Goal: Task Accomplishment & Management: Manage account settings

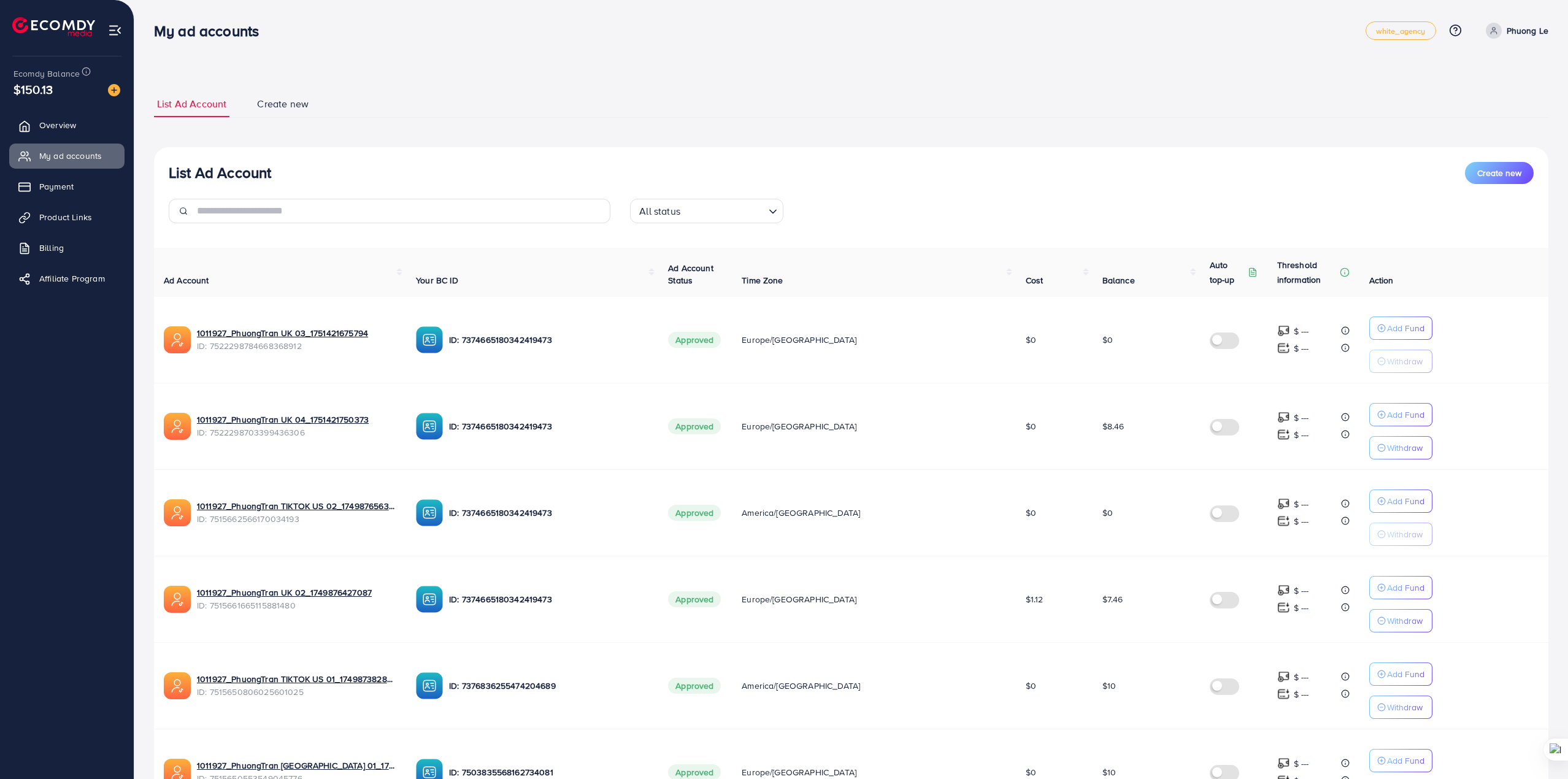
scroll to position [481, 0]
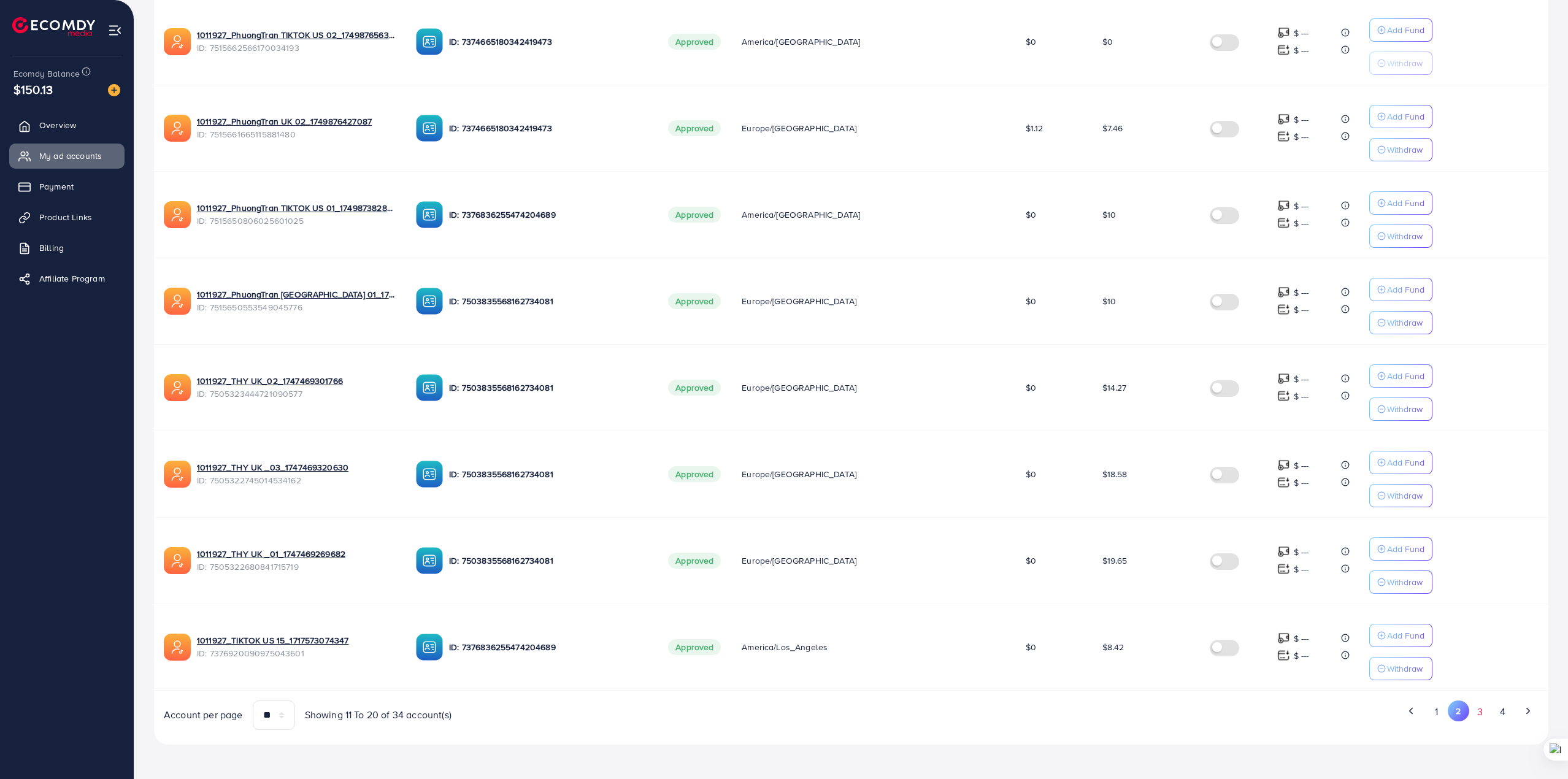
click at [1473, 714] on button "3" at bounding box center [1479, 711] width 22 height 23
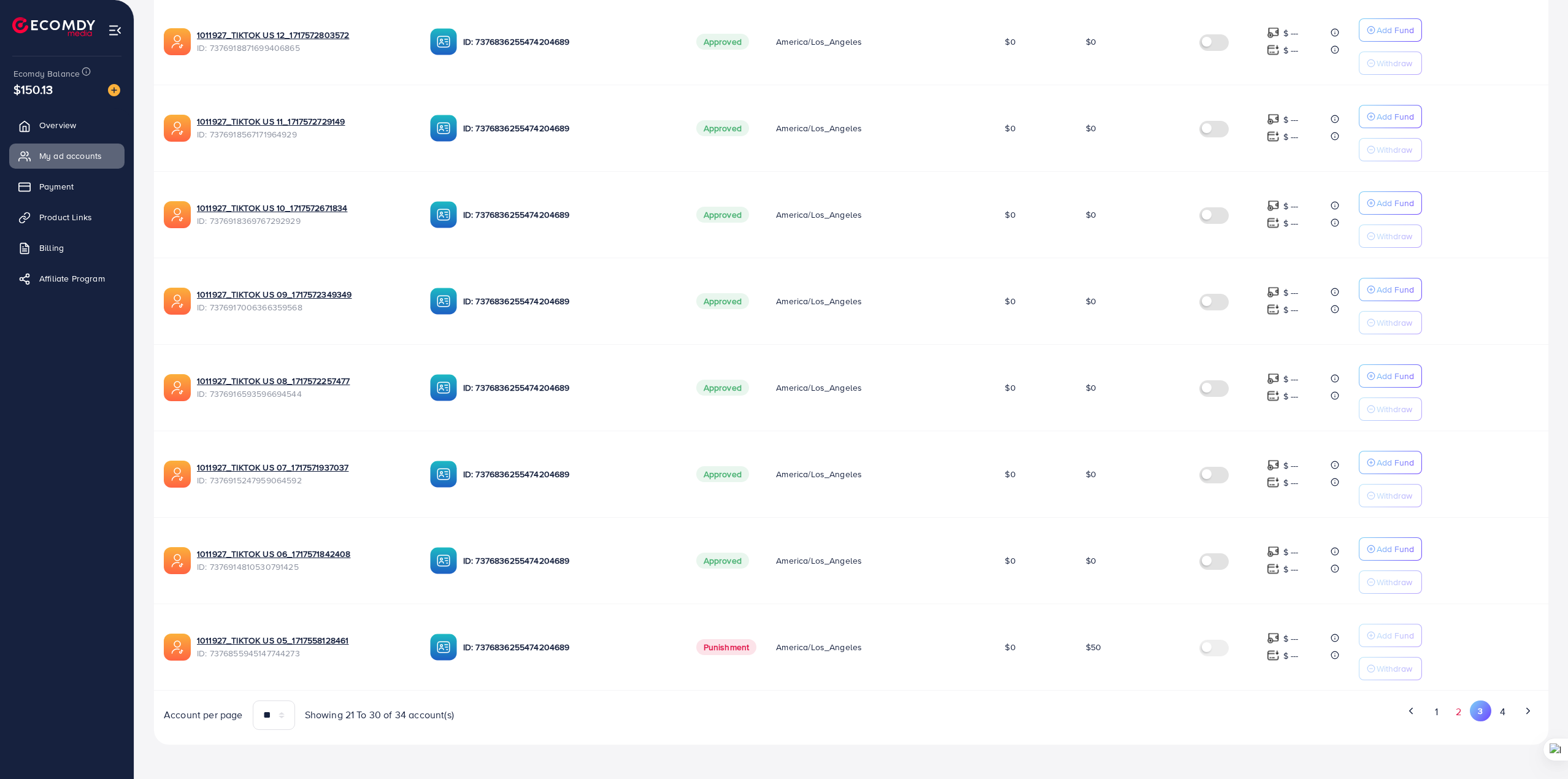
click at [1458, 714] on button "2" at bounding box center [1458, 711] width 22 height 23
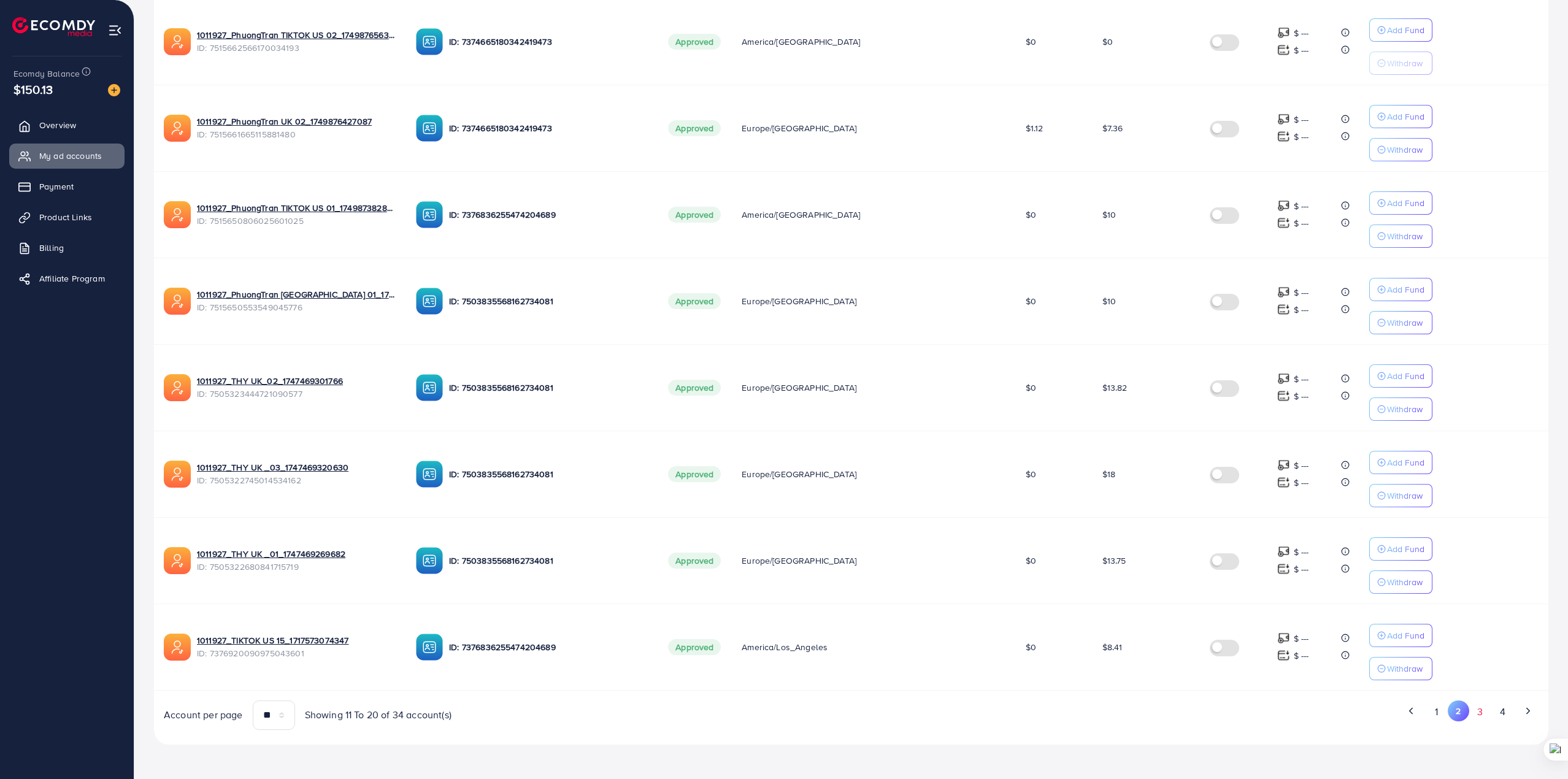
click at [1471, 709] on button "3" at bounding box center [1479, 711] width 22 height 23
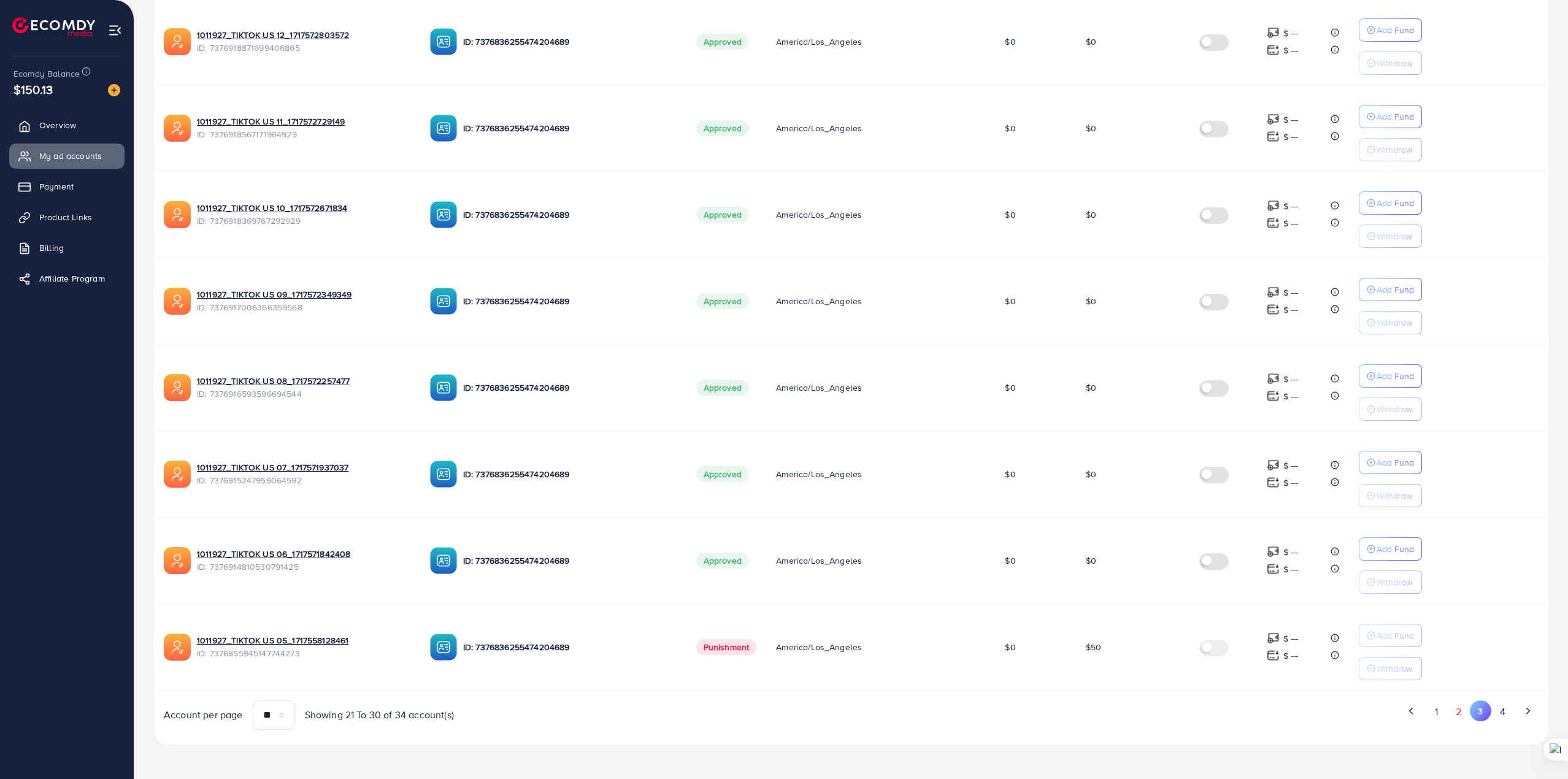
click at [1462, 716] on button "2" at bounding box center [1458, 711] width 22 height 23
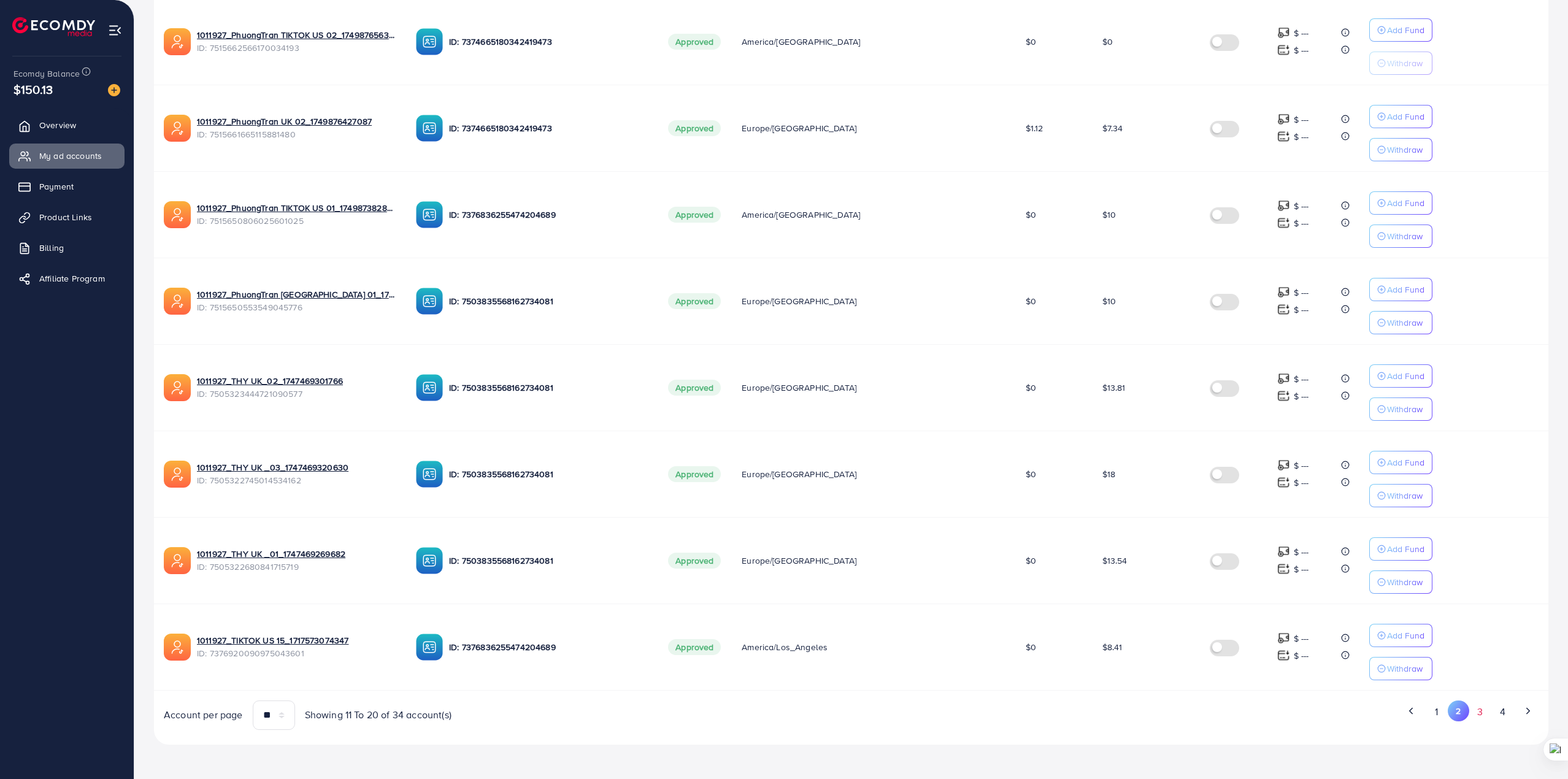
click at [1479, 712] on button "3" at bounding box center [1479, 711] width 22 height 23
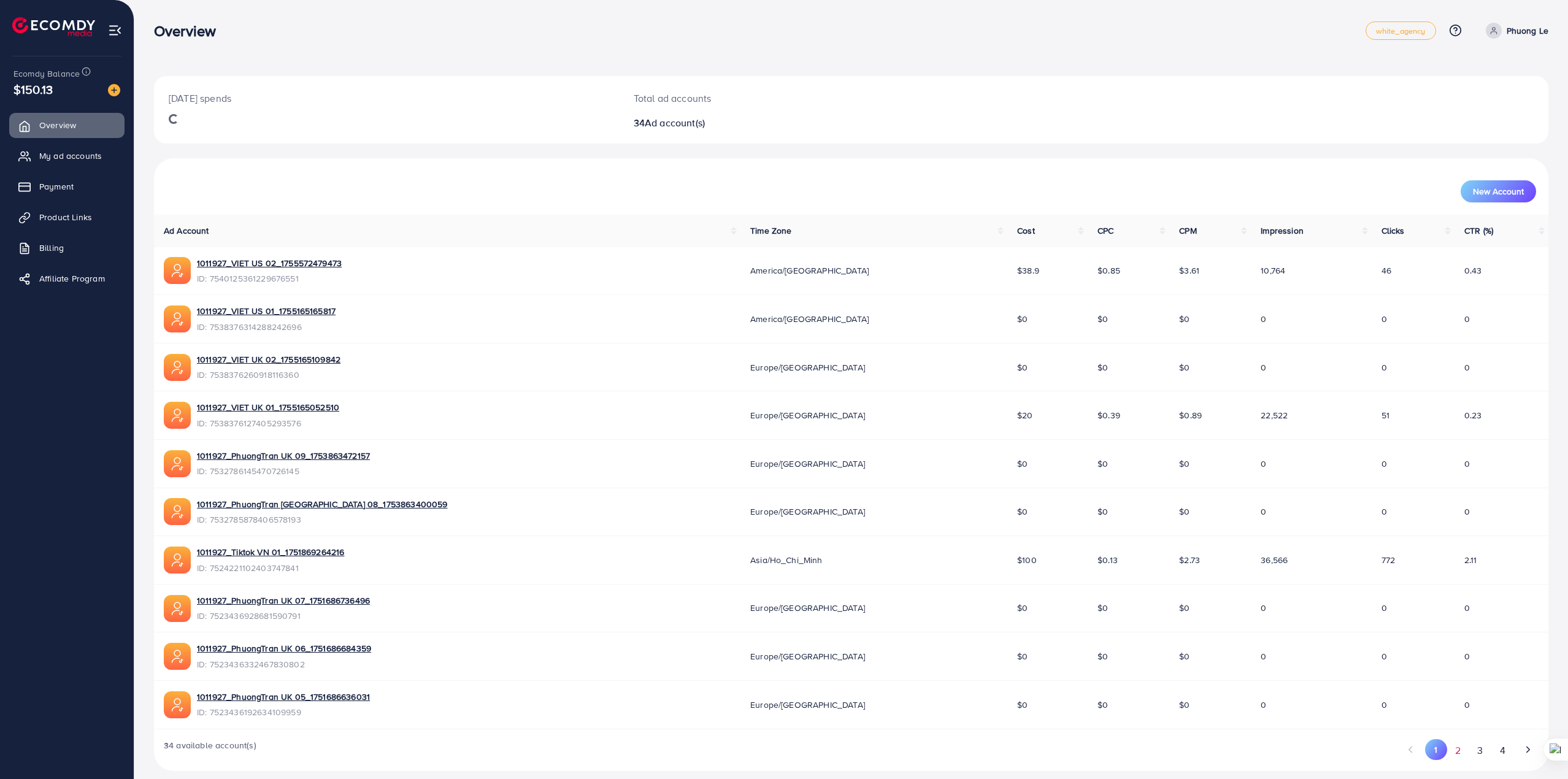
click at [1453, 756] on button "2" at bounding box center [1457, 750] width 22 height 23
click at [1471, 754] on button "3" at bounding box center [1479, 750] width 22 height 23
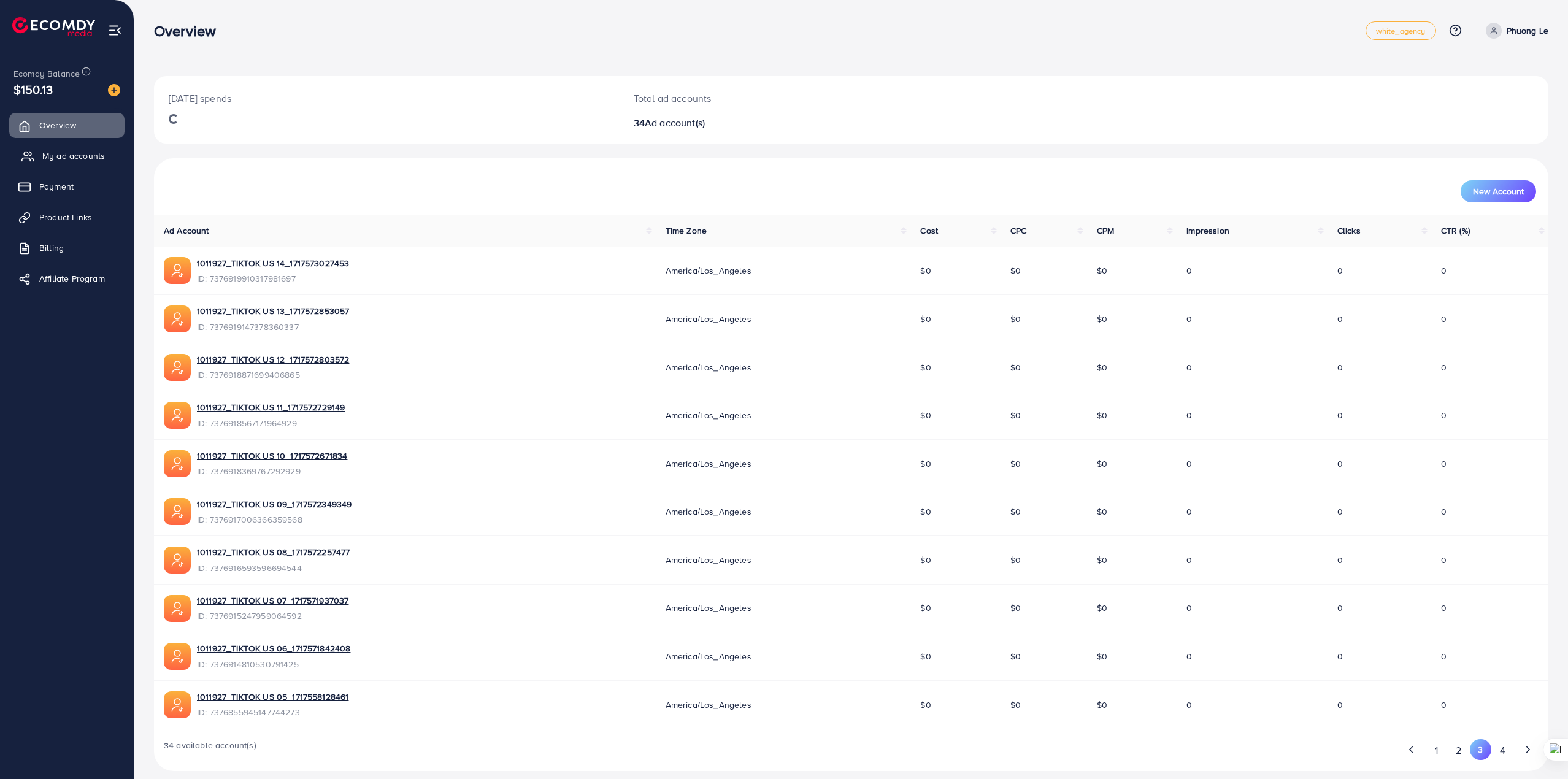
click at [62, 147] on link "My ad accounts" at bounding box center [67, 156] width 115 height 25
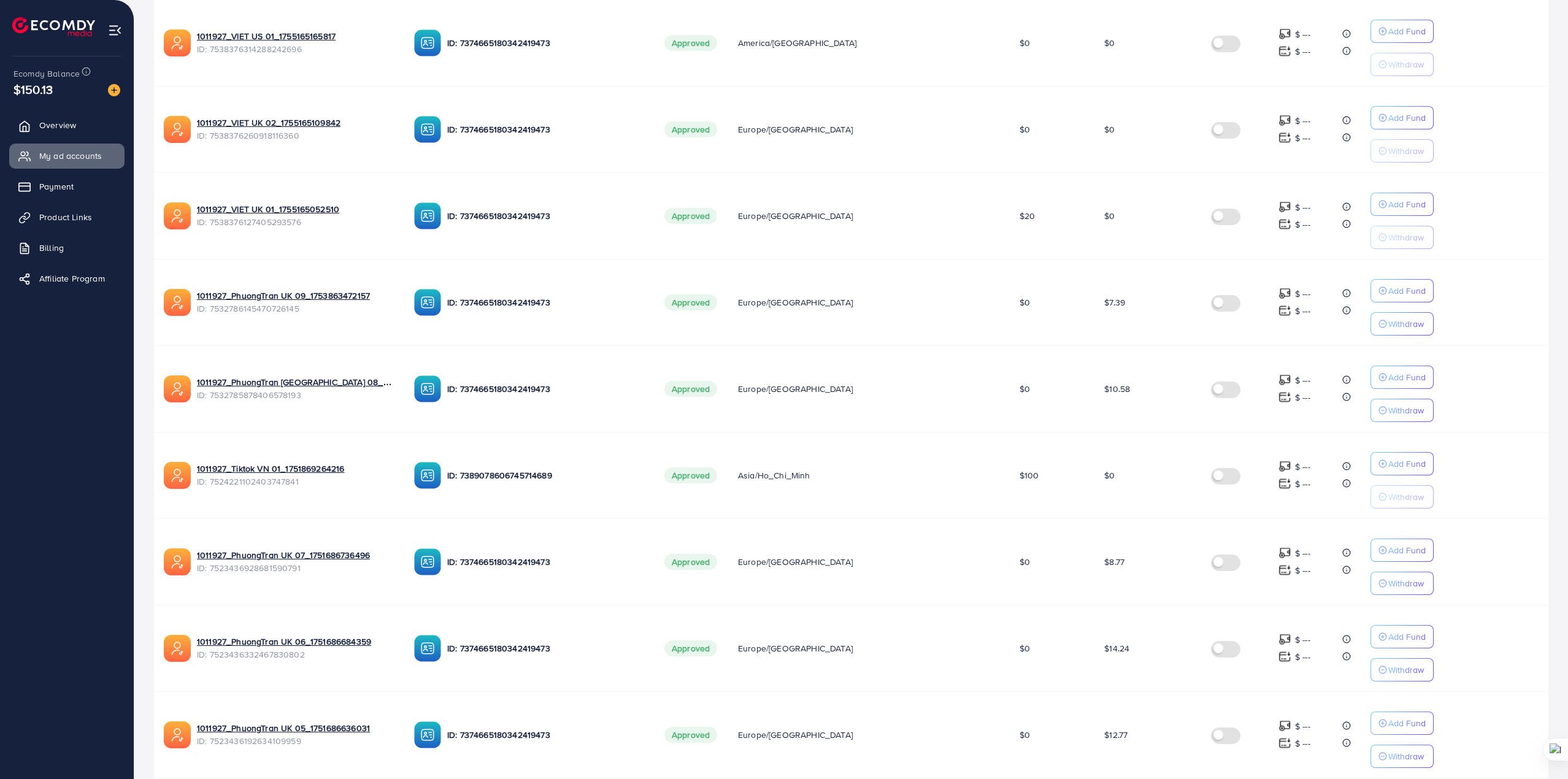
scroll to position [481, 0]
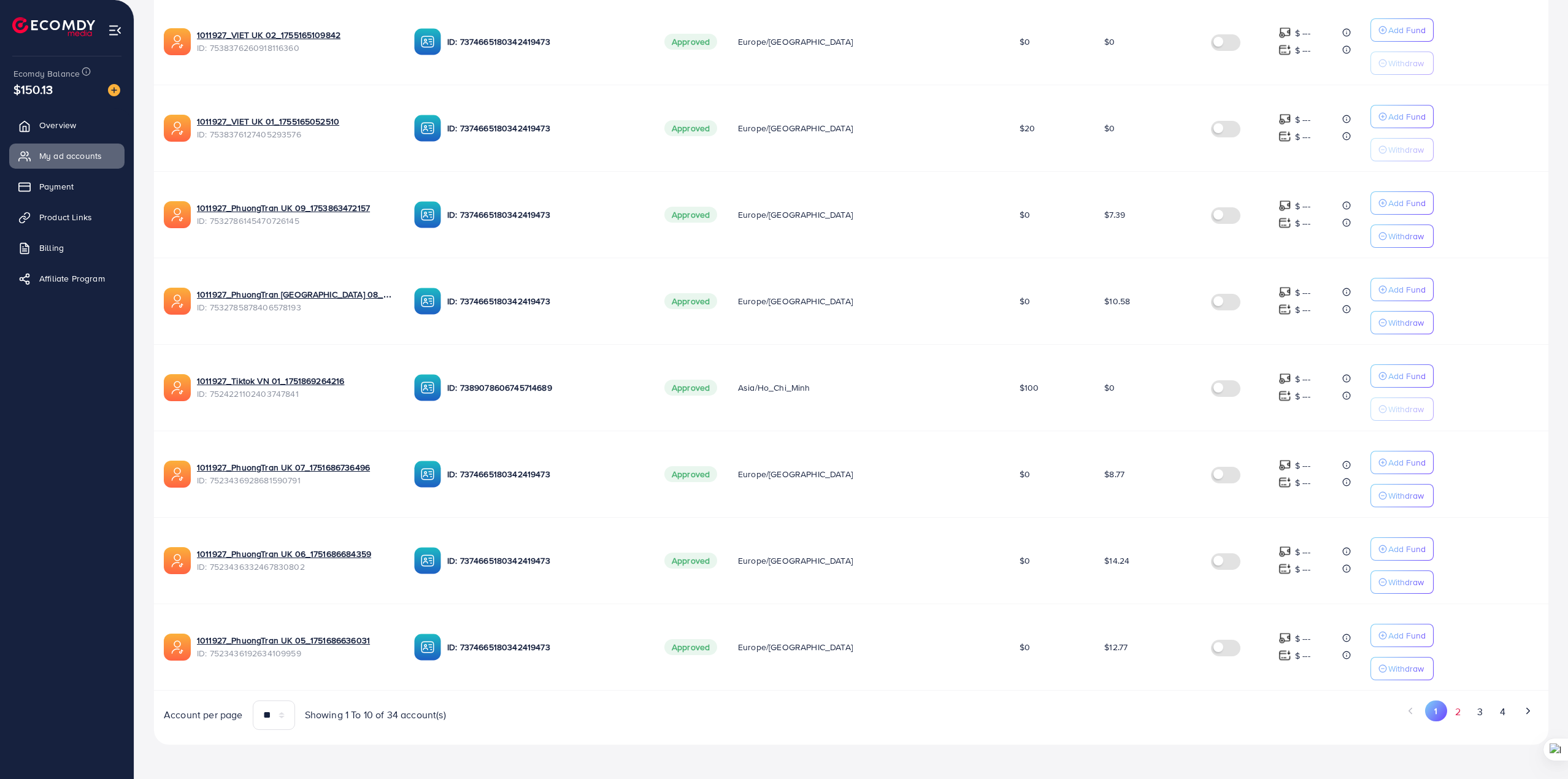
click at [1451, 712] on button "2" at bounding box center [1457, 711] width 22 height 23
click at [1483, 714] on button "3" at bounding box center [1479, 711] width 22 height 23
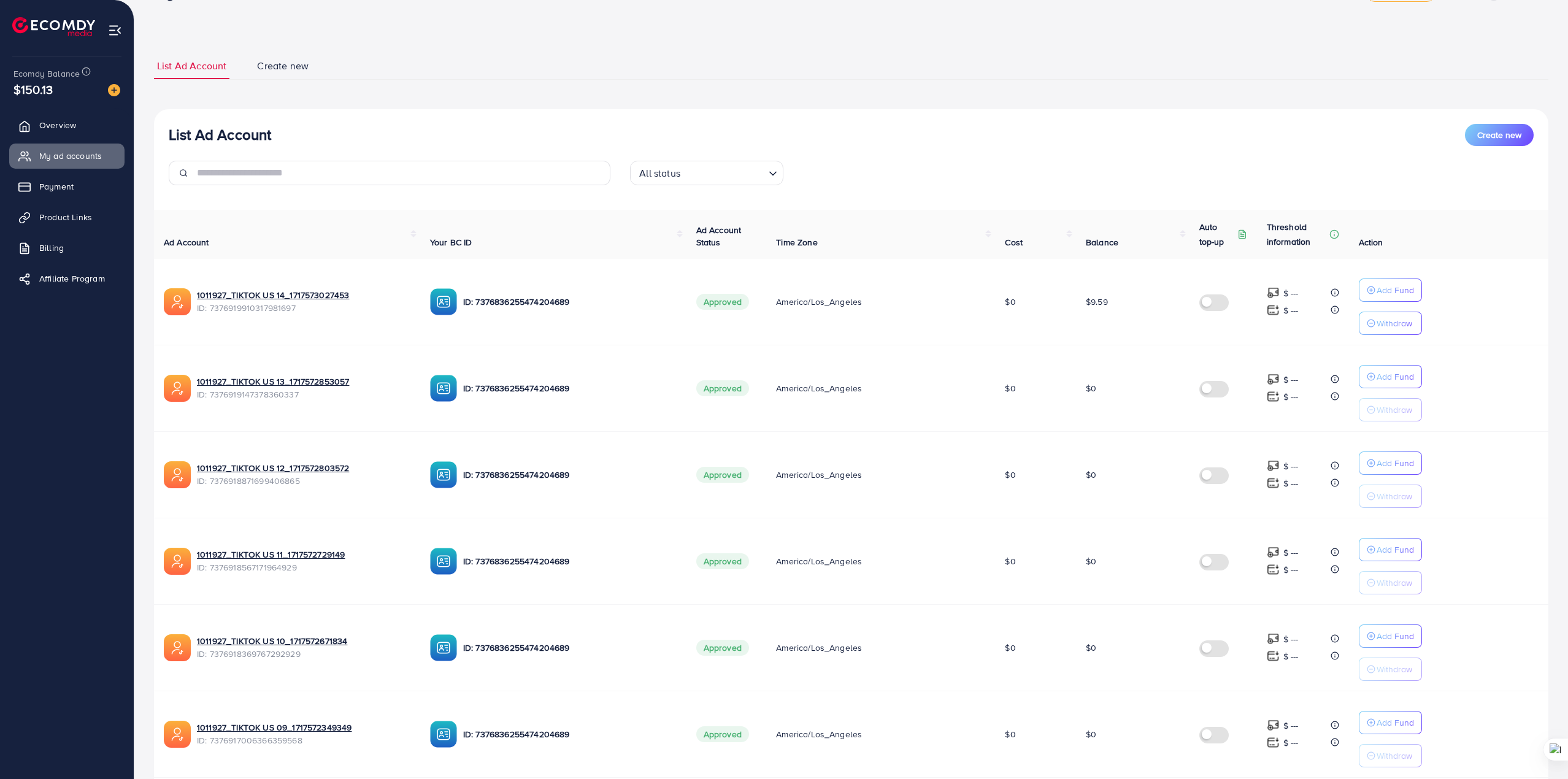
scroll to position [0, 0]
